Goal: Task Accomplishment & Management: Manage account settings

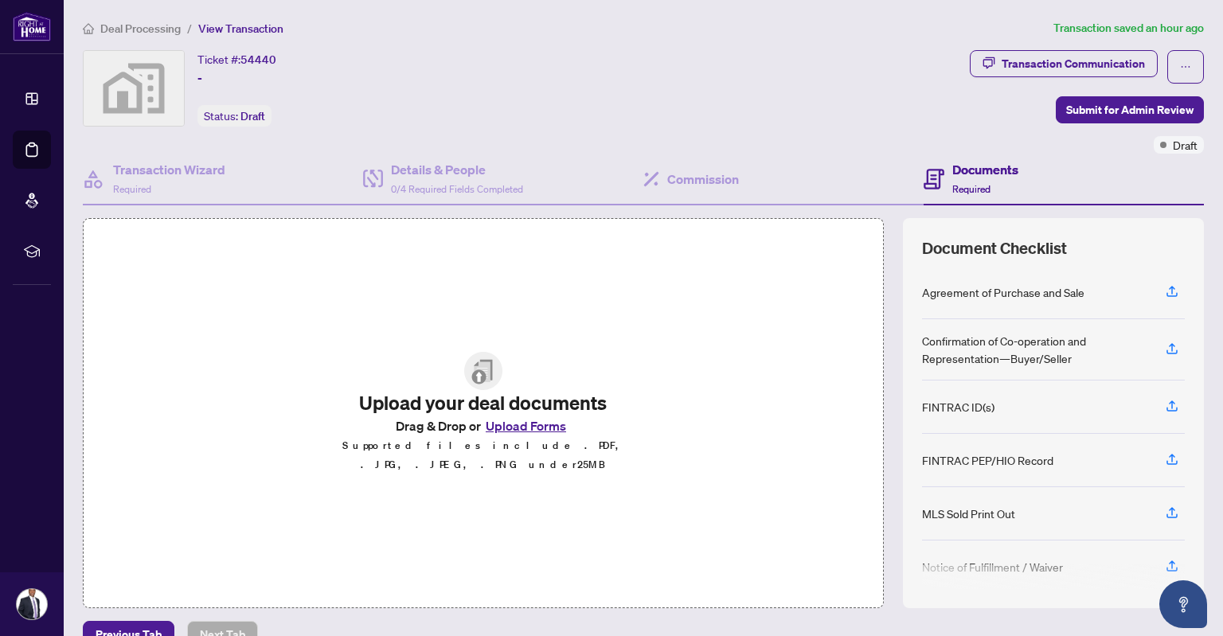
click at [521, 435] on button "Upload Forms" at bounding box center [526, 426] width 90 height 21
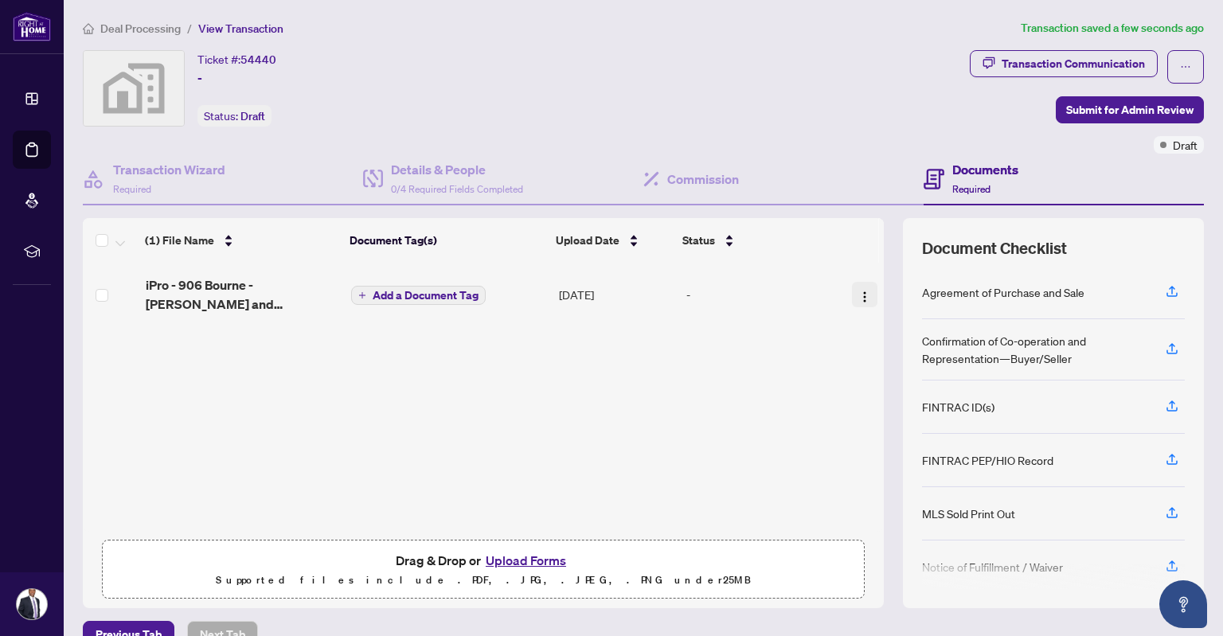
click at [858, 293] on img "button" at bounding box center [864, 297] width 13 height 13
click at [712, 235] on div "Status" at bounding box center [755, 241] width 146 height 18
click at [858, 299] on span "button" at bounding box center [864, 295] width 13 height 18
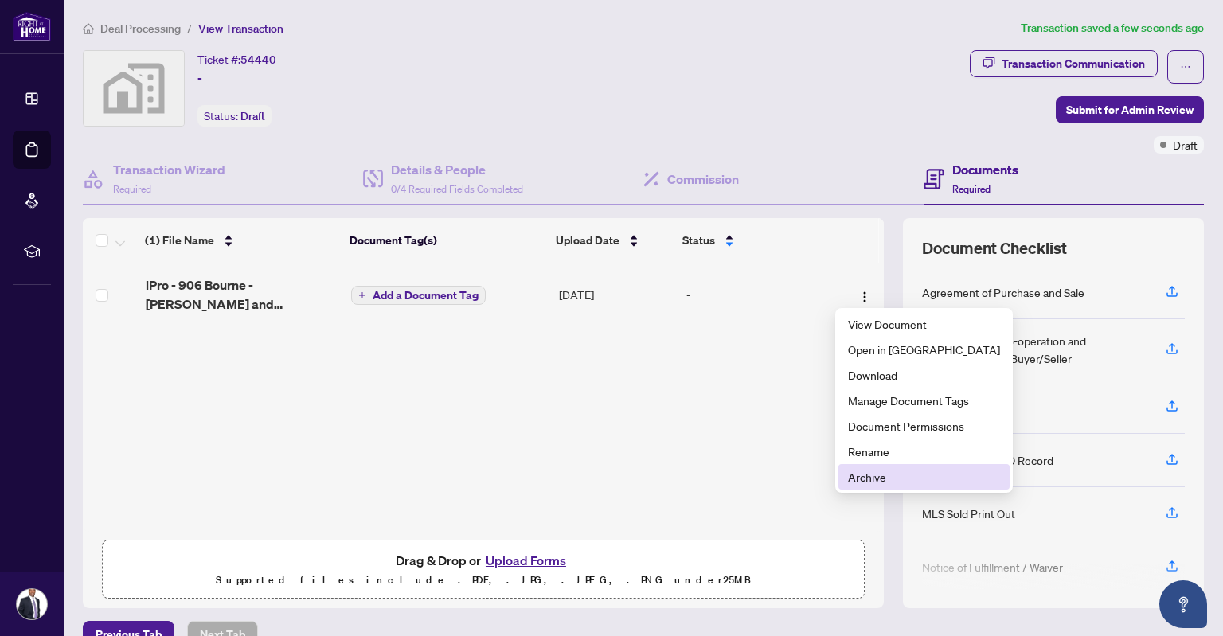
click at [882, 474] on span "Archive" at bounding box center [924, 477] width 152 height 18
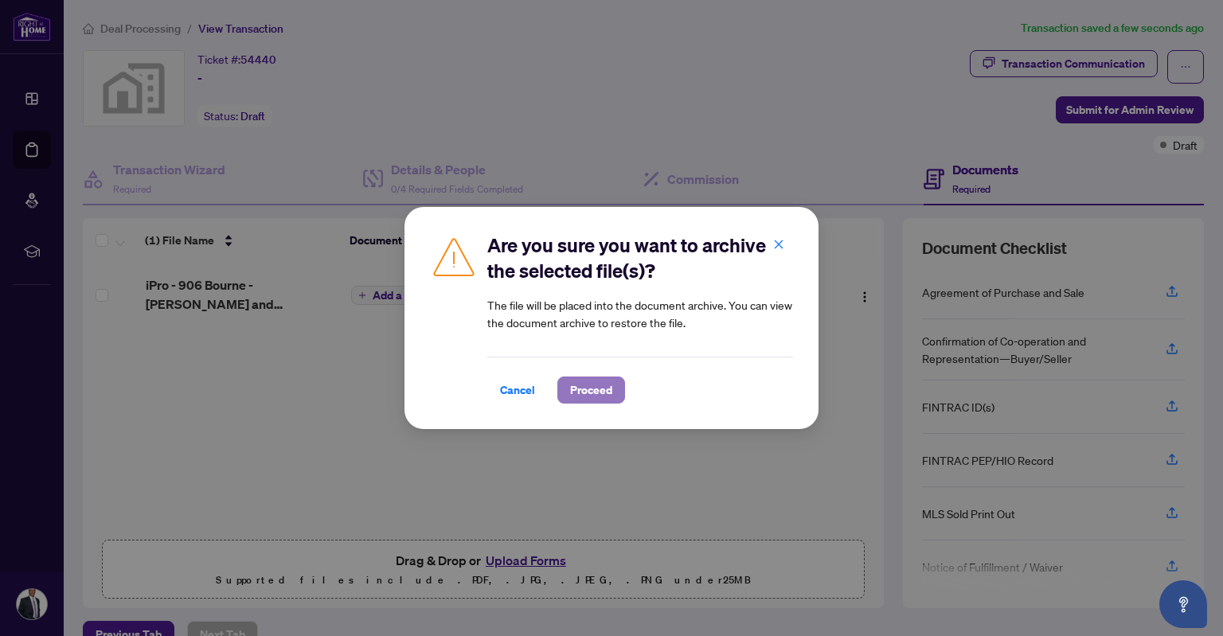
click at [596, 388] on span "Proceed" at bounding box center [591, 389] width 42 height 25
